Goal: Task Accomplishment & Management: Manage account settings

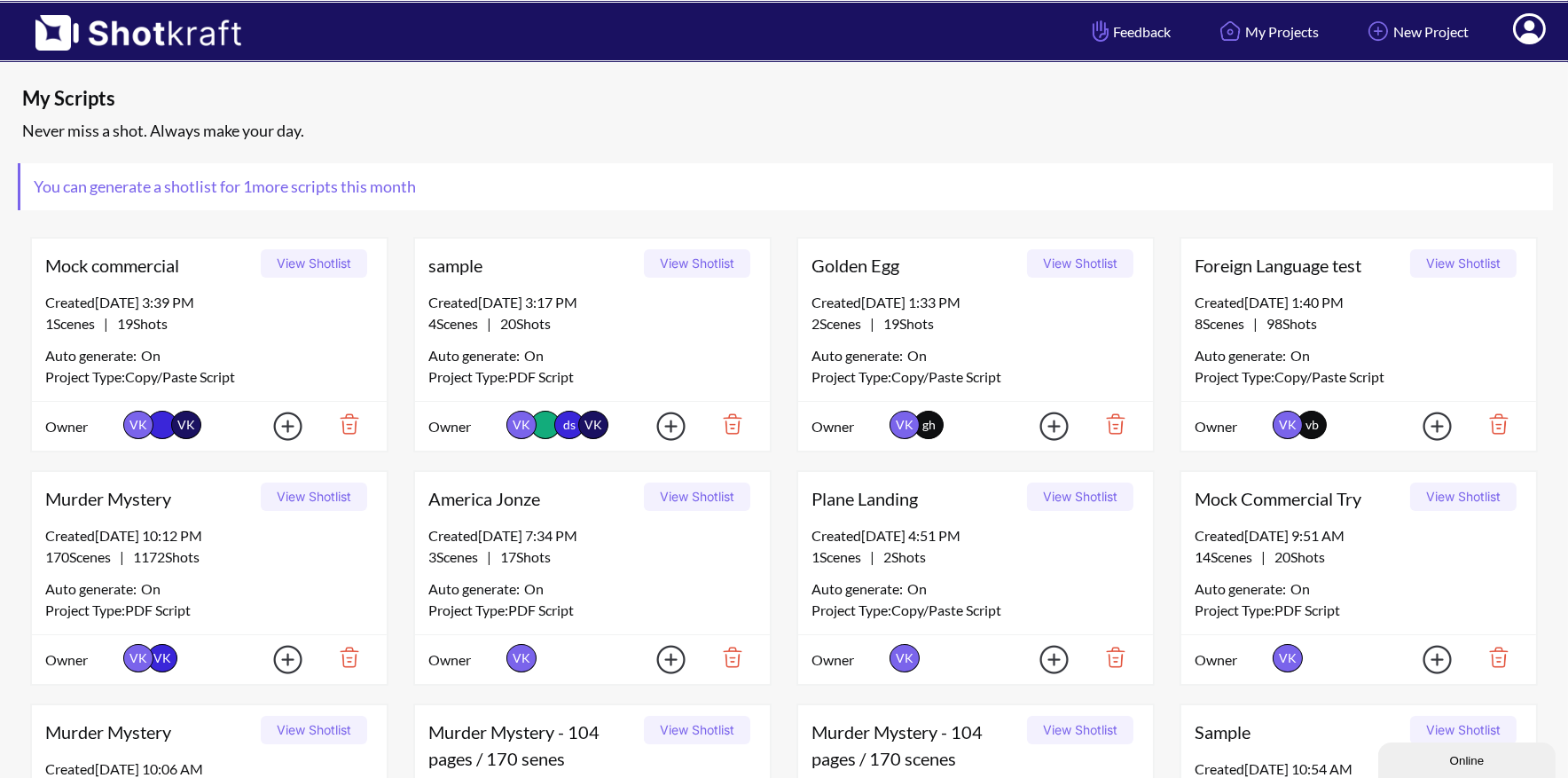
click at [1533, 27] on icon at bounding box center [1529, 31] width 19 height 21
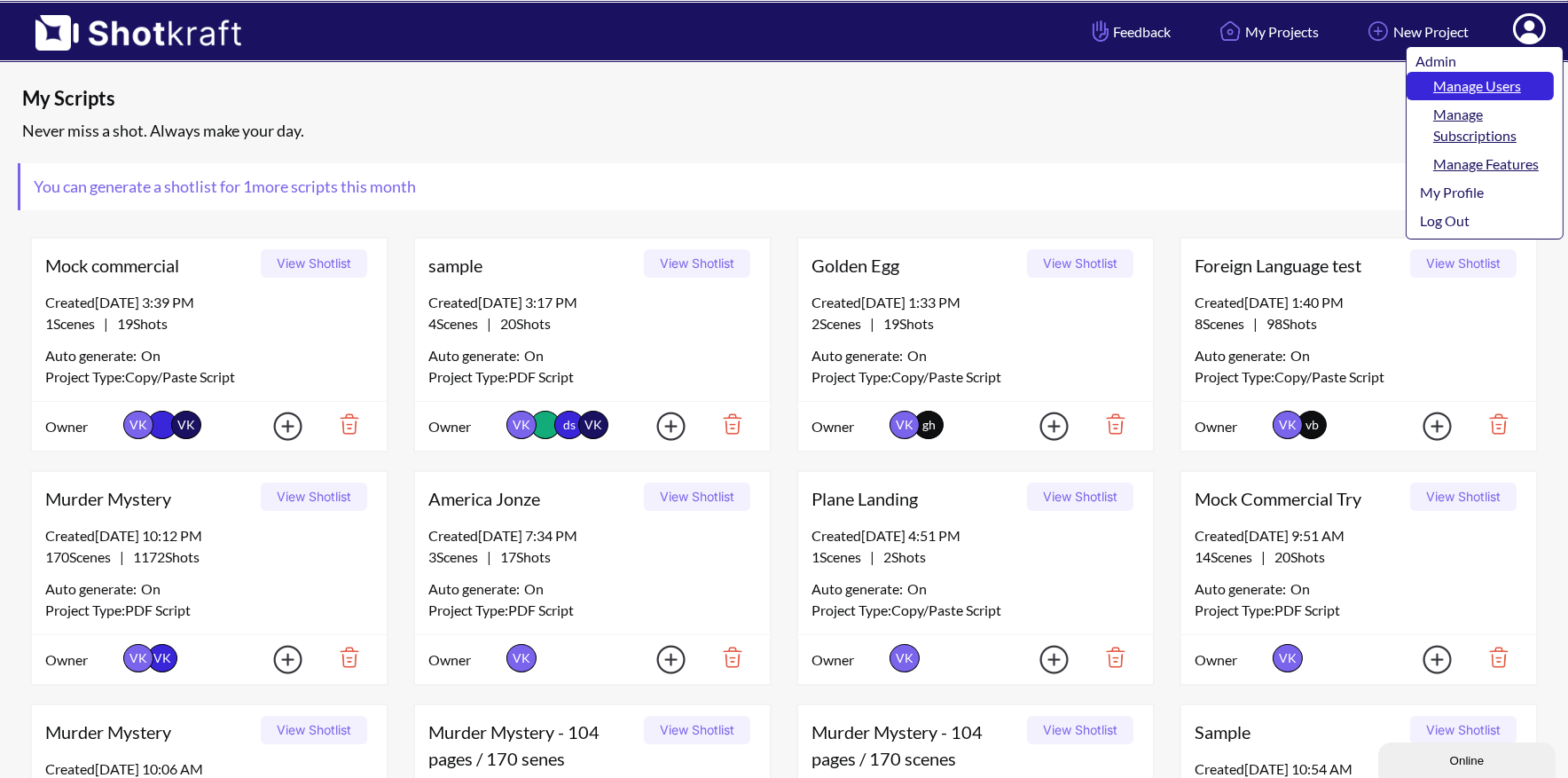
click at [1504, 83] on link "Manage Users" at bounding box center [1481, 86] width 148 height 28
